Goal: Task Accomplishment & Management: Use online tool/utility

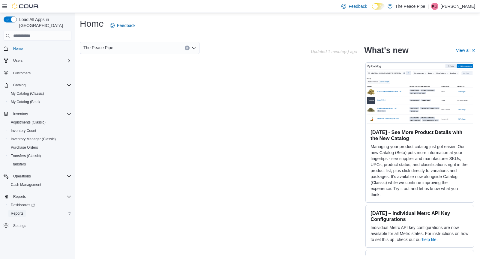
click at [14, 211] on span "Reports" at bounding box center [17, 213] width 13 height 5
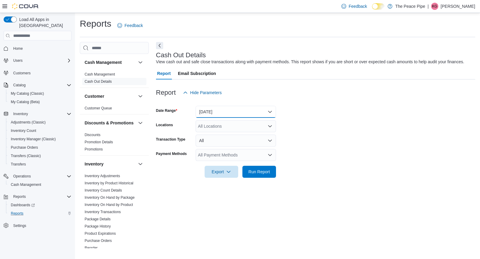
click at [243, 118] on button "Today" at bounding box center [236, 112] width 80 height 12
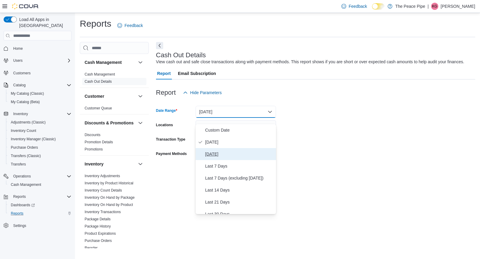
click at [221, 152] on span "Yesterday" at bounding box center [239, 154] width 68 height 7
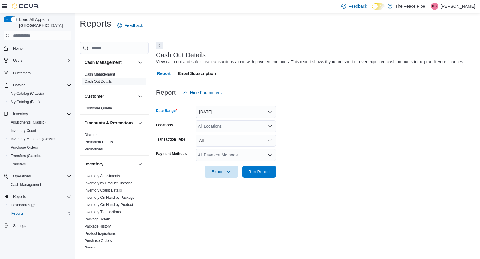
click at [231, 129] on div "All Locations" at bounding box center [236, 126] width 80 height 12
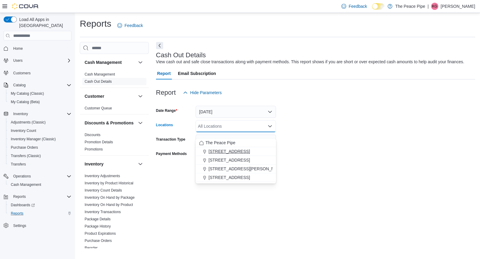
click at [221, 153] on span "1 King St E." at bounding box center [229, 152] width 41 height 6
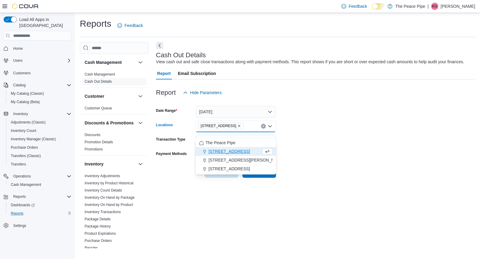
drag, startPoint x: 362, startPoint y: 145, endPoint x: 308, endPoint y: 168, distance: 59.1
click at [362, 145] on form "Date Range Yesterday Locations 1 King St E. Combo box. Selected. 1 King St E.. …" at bounding box center [315, 138] width 319 height 79
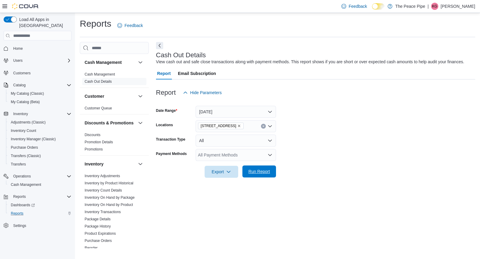
click at [267, 174] on span "Run Report" at bounding box center [259, 172] width 26 height 12
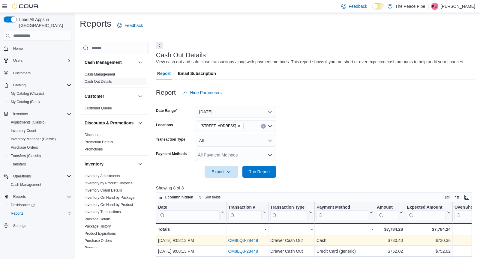
click at [252, 243] on link "CM8LQ3-28449" at bounding box center [243, 240] width 30 height 5
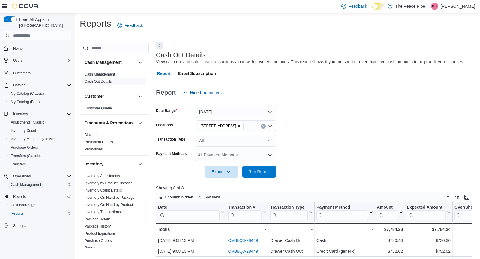
click at [32, 181] on span "Cash Management" at bounding box center [26, 184] width 30 height 7
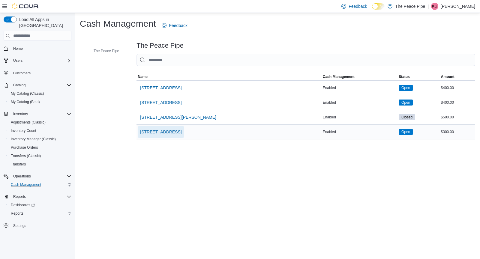
click at [150, 134] on span "465 Bayly St W" at bounding box center [160, 132] width 41 height 6
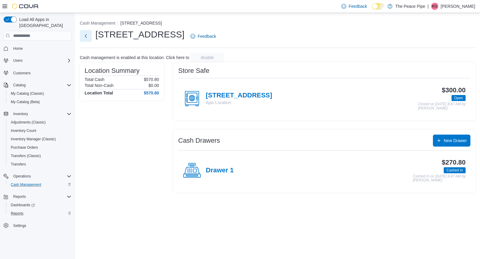
click at [84, 35] on button "Next" at bounding box center [86, 36] width 12 height 12
